Goal: Task Accomplishment & Management: Manage account settings

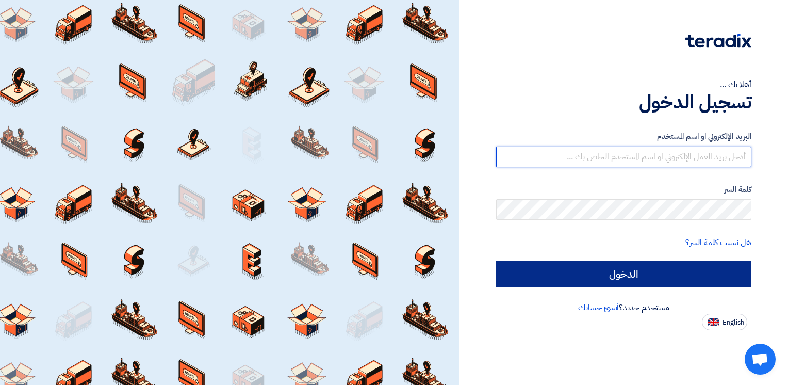
type input "[EMAIL_ADDRESS][DOMAIN_NAME]"
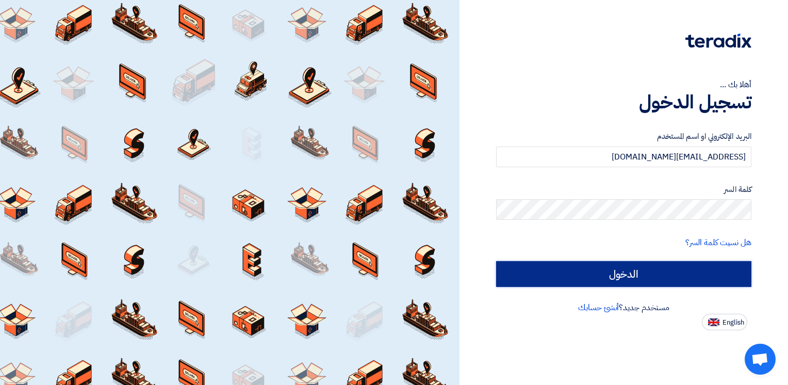
click at [573, 273] on input "الدخول" at bounding box center [623, 274] width 255 height 26
type input "Sign in"
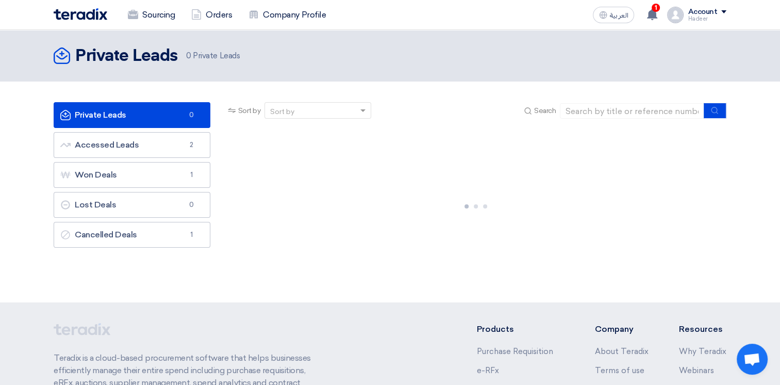
click at [710, 22] on div "العربية ع 1 You're invited to a reverse auction from Teradix Demonstrating Co.,…" at bounding box center [658, 15] width 138 height 21
click at [707, 20] on div "Hadeer" at bounding box center [707, 19] width 39 height 6
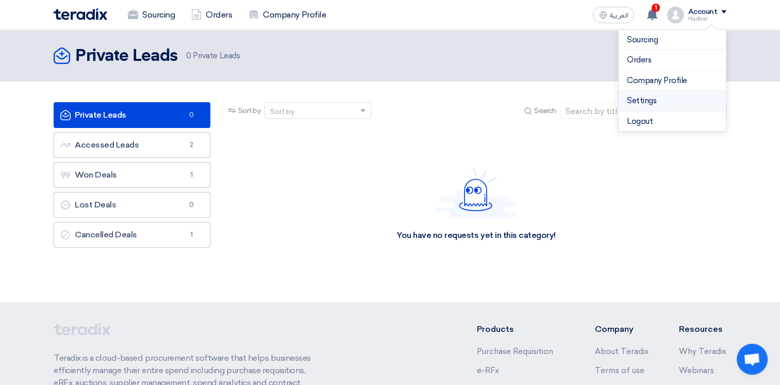
click at [651, 101] on link "Settings" at bounding box center [672, 101] width 91 height 12
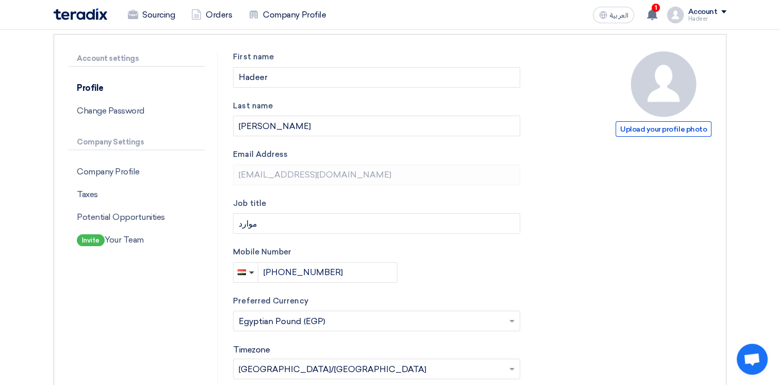
scroll to position [103, 0]
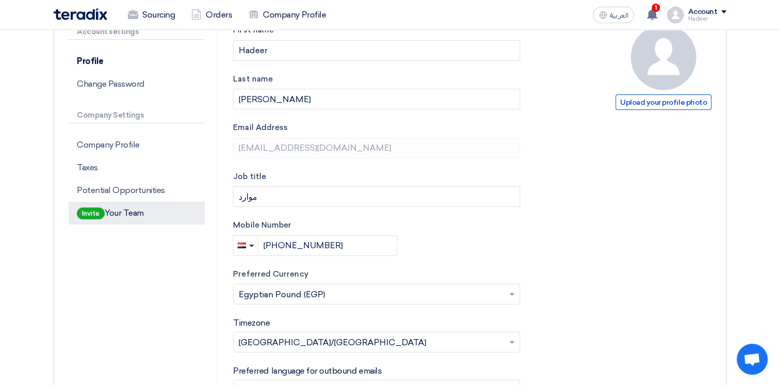
click at [115, 213] on p "Invite Your Team" at bounding box center [137, 213] width 136 height 23
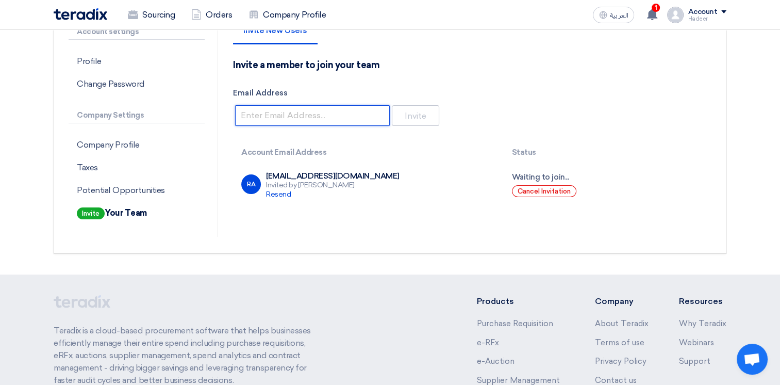
click at [301, 123] on input "Email Address" at bounding box center [312, 115] width 155 height 21
click at [494, 210] on div "Invite New Users Invite a member to join your team Email Address Invite Account…" at bounding box center [472, 130] width 494 height 212
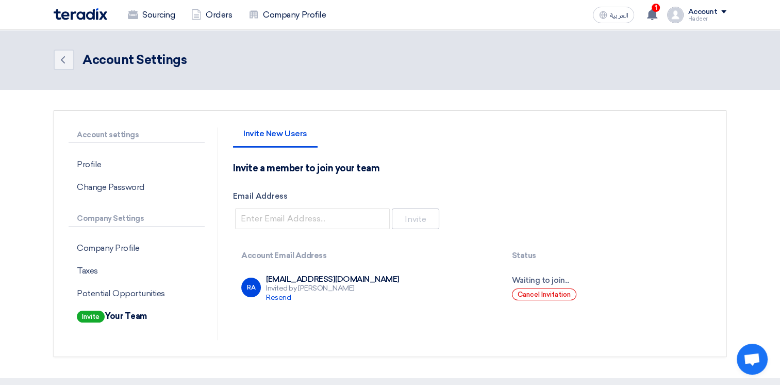
click at [711, 16] on div "Hadeer" at bounding box center [707, 19] width 39 height 6
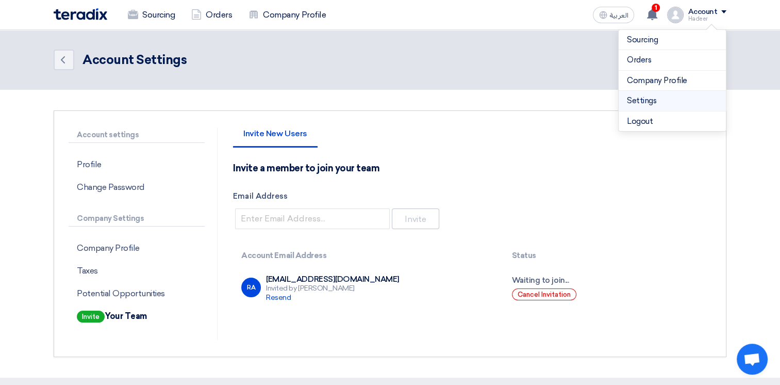
click at [649, 104] on link "Settings" at bounding box center [672, 101] width 91 height 12
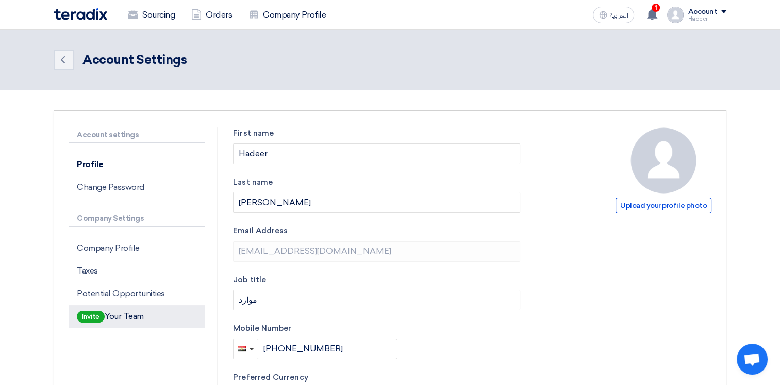
click at [134, 320] on p "Invite Your Team" at bounding box center [137, 316] width 136 height 23
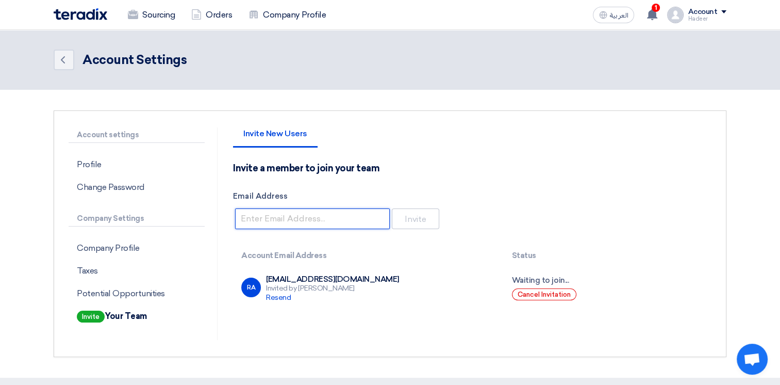
click at [263, 224] on input "Email Address" at bounding box center [312, 218] width 155 height 21
click at [328, 213] on input "Email Address" at bounding box center [312, 218] width 155 height 21
click at [435, 174] on div "Invite a member to join your team Email Address Invite" at bounding box center [472, 196] width 478 height 69
